Goal: Information Seeking & Learning: Learn about a topic

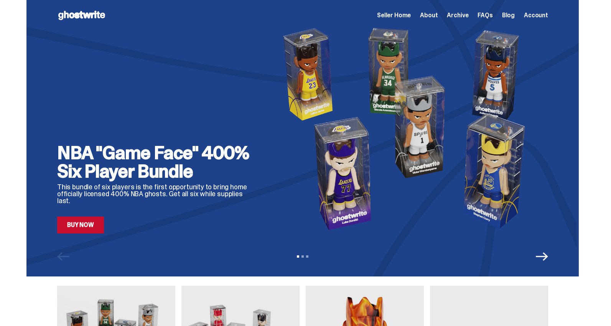
click at [465, 17] on span "Archive" at bounding box center [457, 15] width 21 height 6
click at [463, 15] on span "Archive" at bounding box center [457, 15] width 21 height 6
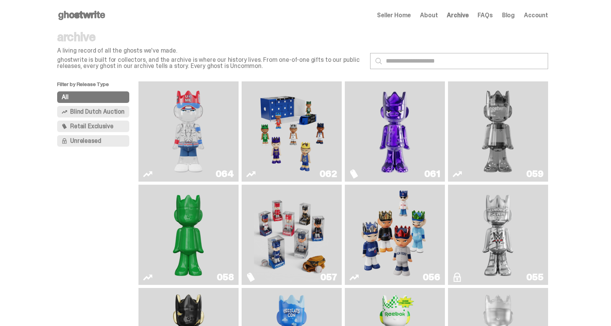
click at [306, 140] on img "Game Face (2025)" at bounding box center [291, 131] width 75 height 94
click at [183, 133] on img "You Can't See Me" at bounding box center [188, 131] width 75 height 94
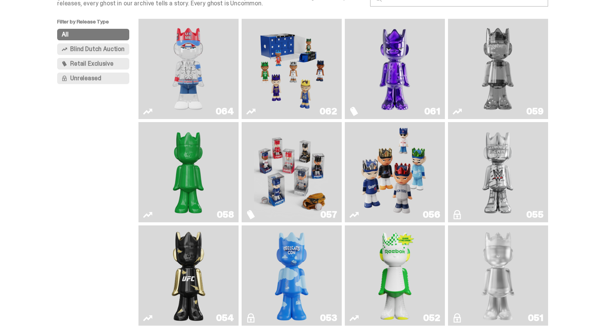
scroll to position [65, 0]
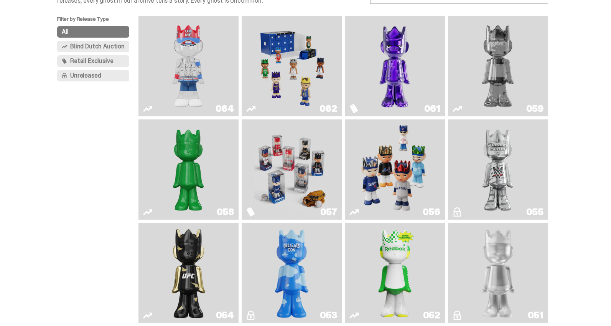
click at [531, 161] on img "I Was There SummerSlam" at bounding box center [497, 169] width 75 height 94
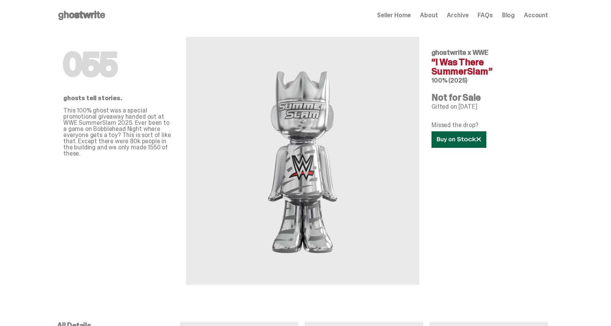
click at [465, 137] on icon at bounding box center [459, 140] width 44 height 6
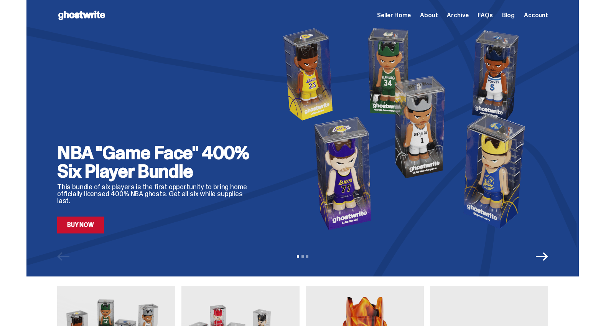
click at [461, 18] on span "Archive" at bounding box center [457, 15] width 21 height 6
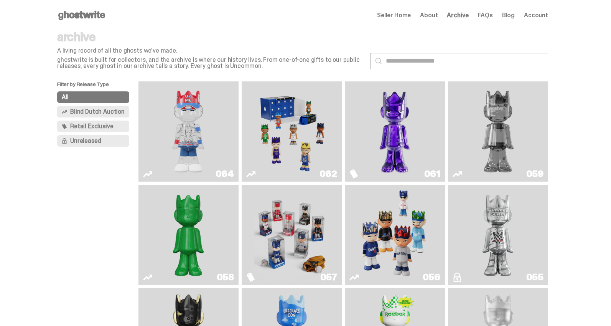
click at [302, 236] on img "Game Face (2025)" at bounding box center [291, 235] width 75 height 94
click at [392, 229] on img "Game Face (2025)" at bounding box center [394, 235] width 75 height 94
